Goal: Information Seeking & Learning: Learn about a topic

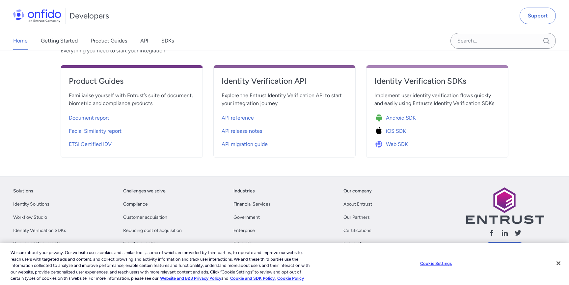
scroll to position [330, 0]
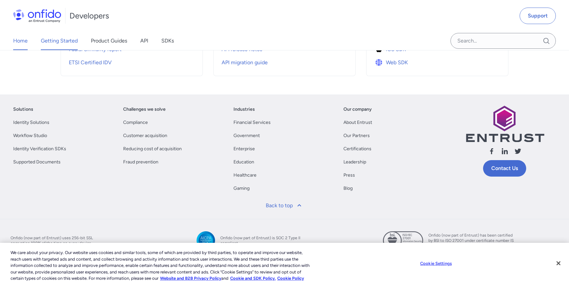
click at [77, 47] on link "Getting Started" at bounding box center [59, 41] width 37 height 18
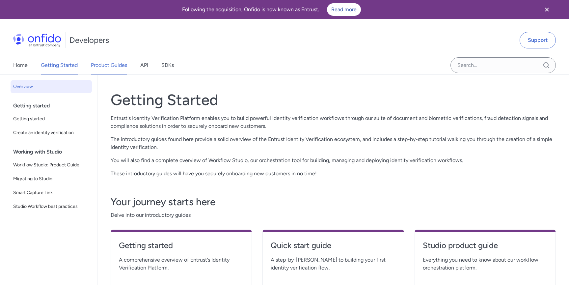
click at [101, 68] on link "Product Guides" at bounding box center [109, 65] width 36 height 18
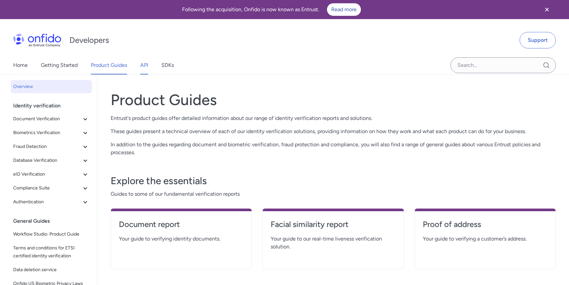
click at [145, 64] on link "API" at bounding box center [144, 65] width 8 height 18
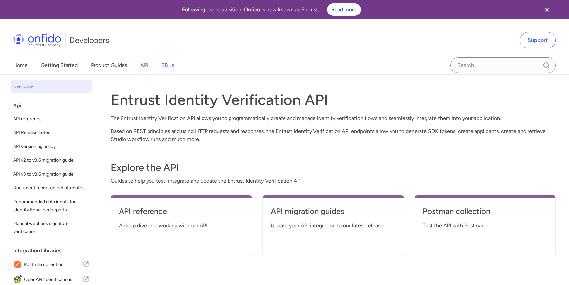
click at [165, 64] on link "SDKs" at bounding box center [167, 65] width 13 height 18
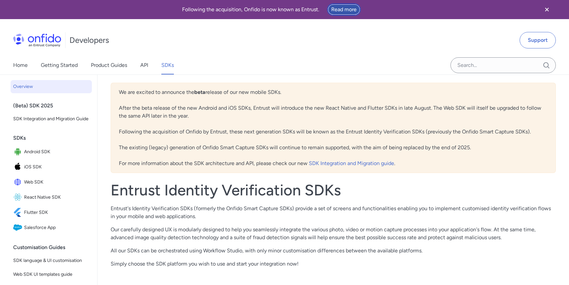
click at [347, 12] on link "Read more" at bounding box center [344, 9] width 34 height 13
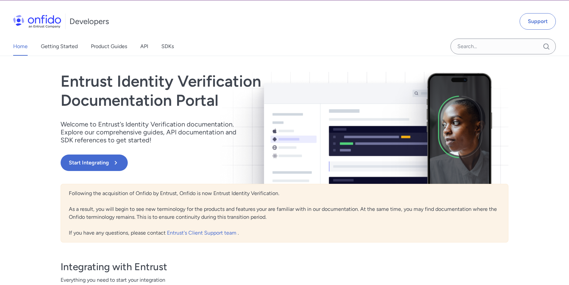
scroll to position [16, 0]
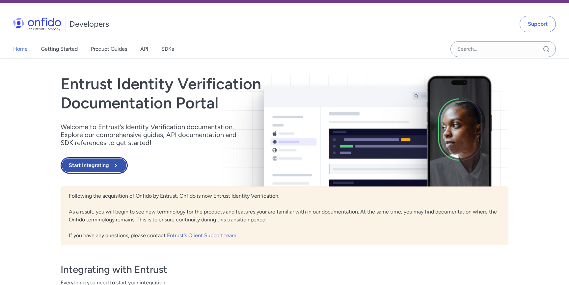
click at [93, 168] on button "Start Integrating" at bounding box center [94, 165] width 67 height 16
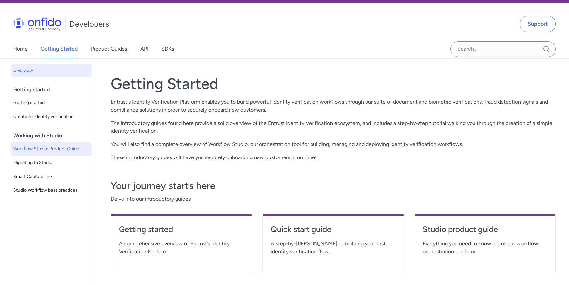
click at [59, 148] on span "Workflow Studio: Product Guide" at bounding box center [51, 149] width 76 height 8
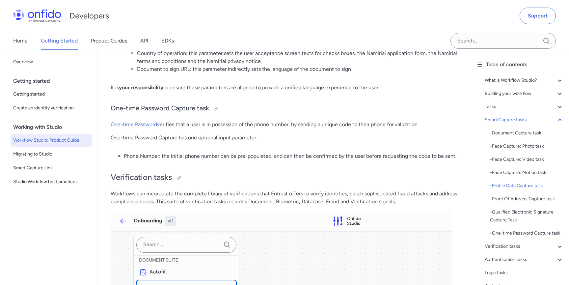
scroll to position [4502, 0]
